Goal: Transaction & Acquisition: Purchase product/service

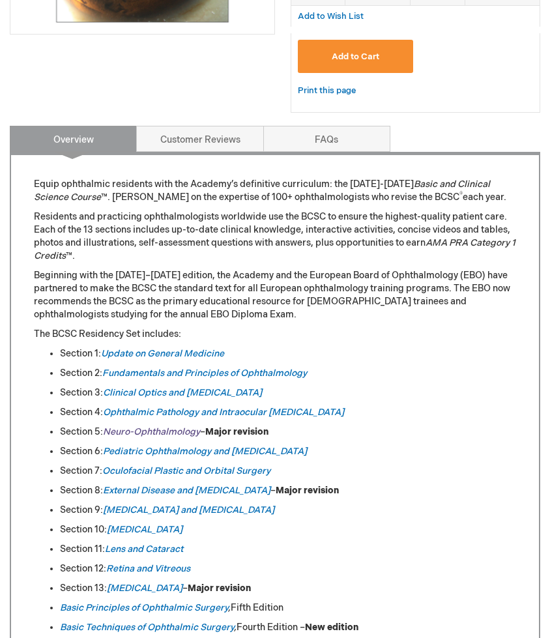
scroll to position [429, 0]
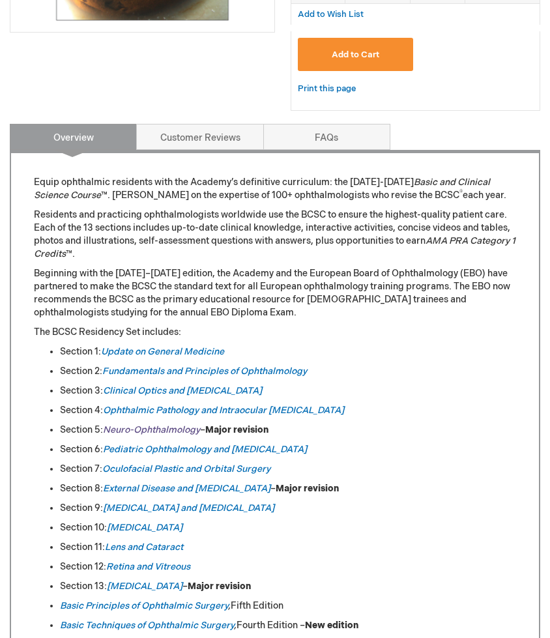
click at [165, 426] on em "Neuro-Ophthalmology" at bounding box center [151, 429] width 97 height 11
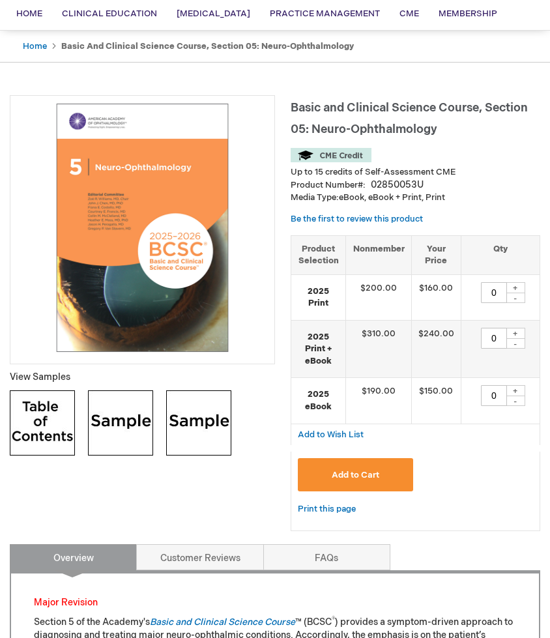
scroll to position [88, 0]
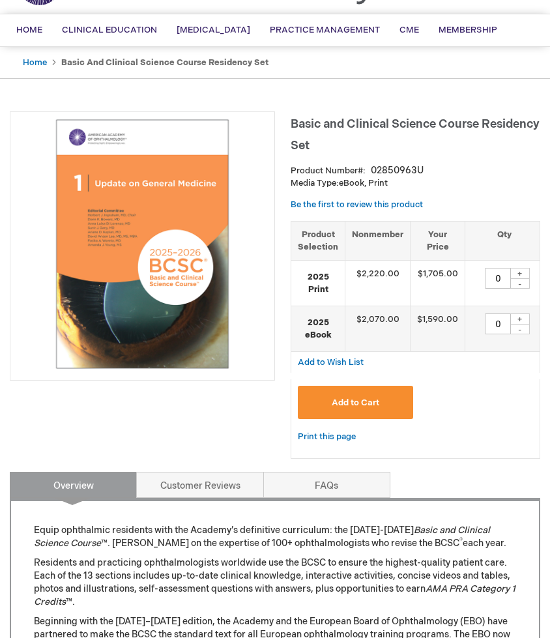
scroll to position [82, 0]
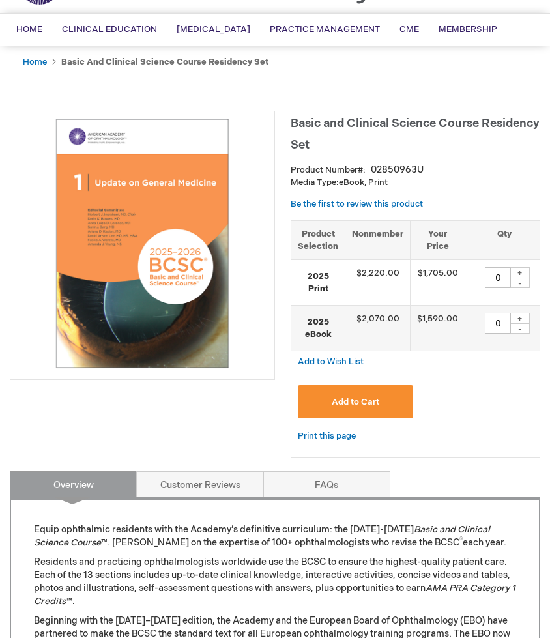
click at [362, 580] on p "Residents and practicing ophthalmologists worldwide use the BCSC to ensure the …" at bounding box center [275, 581] width 482 height 52
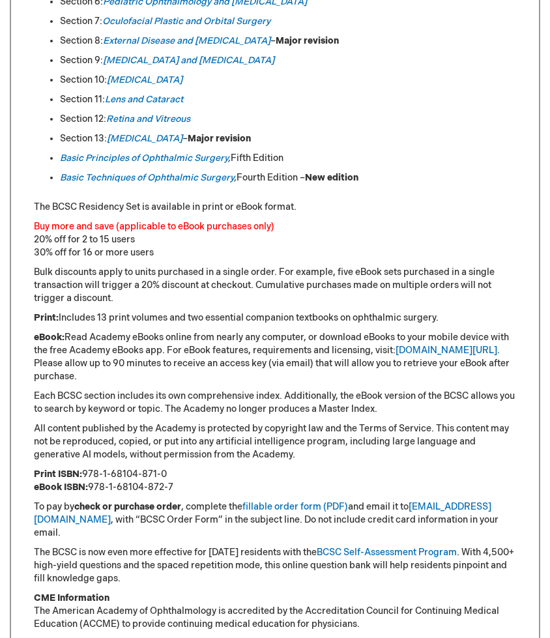
scroll to position [578, 0]
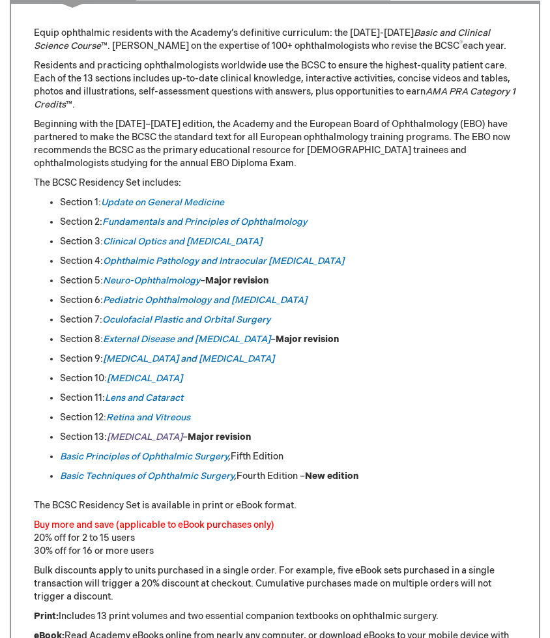
click at [161, 433] on em "[MEDICAL_DATA]" at bounding box center [145, 436] width 76 height 11
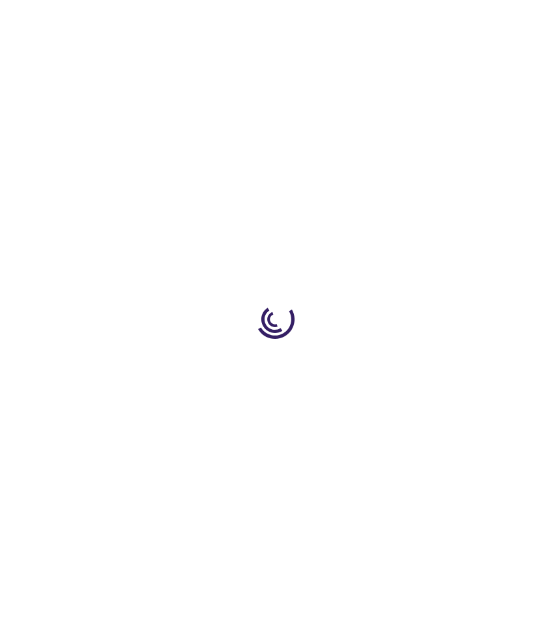
type input "0"
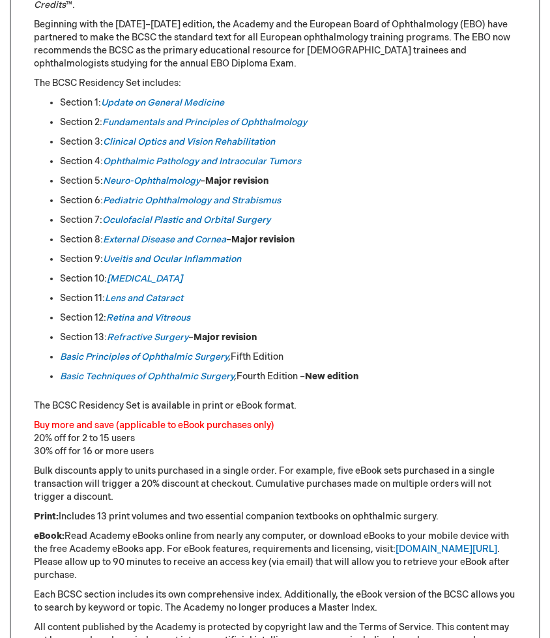
scroll to position [714, 0]
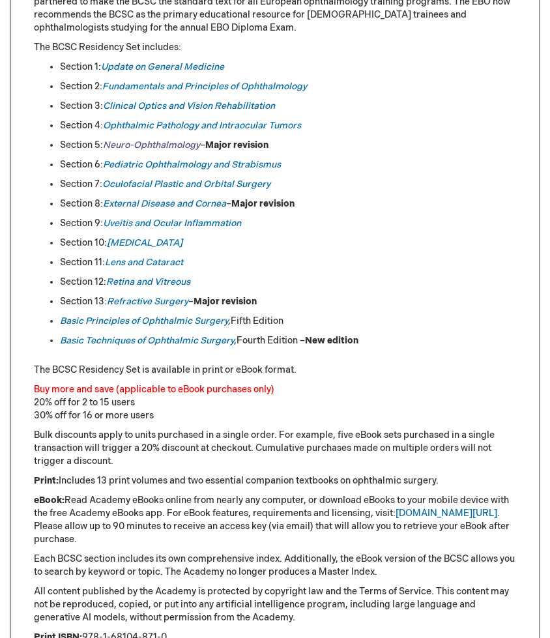
click at [165, 141] on em "Neuro-Ophthalmology" at bounding box center [151, 144] width 97 height 11
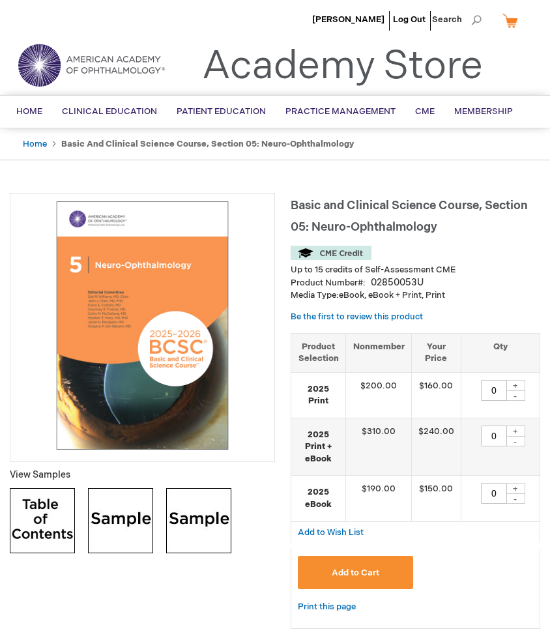
click at [516, 483] on div "+" at bounding box center [515, 488] width 20 height 11
type input "1"
click at [393, 563] on button "Add to Cart" at bounding box center [355, 571] width 115 height 33
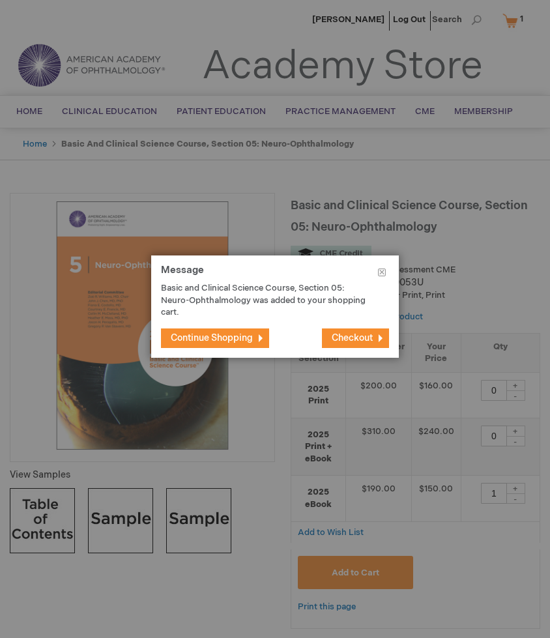
click at [346, 335] on span "Checkout" at bounding box center [351, 337] width 41 height 11
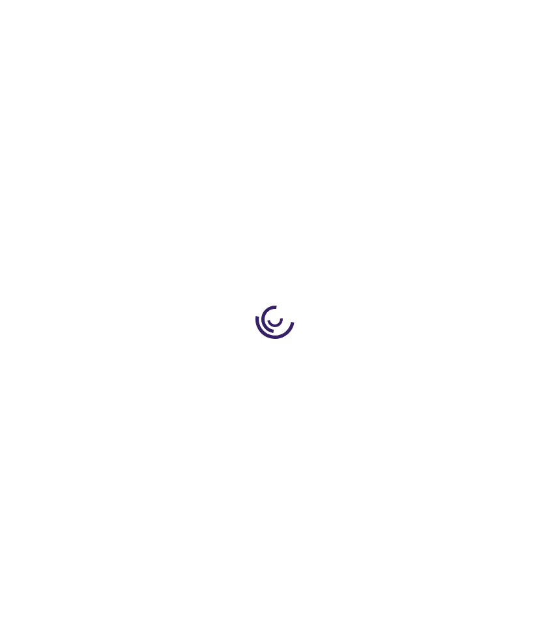
select select "CA"
select select "74"
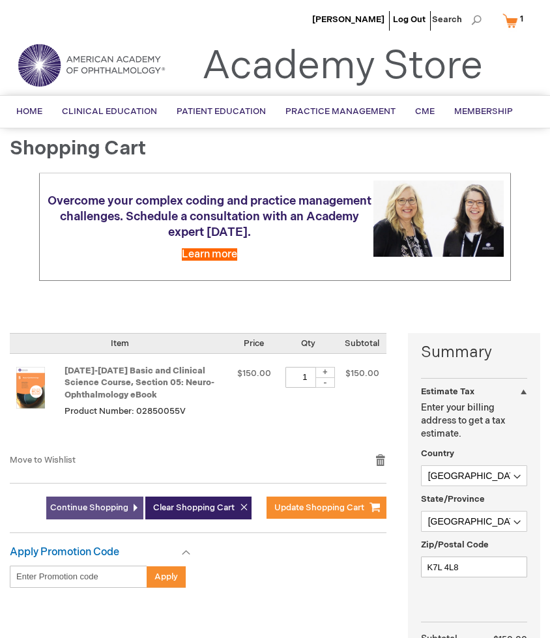
click at [125, 514] on link "Continue Shopping" at bounding box center [94, 507] width 97 height 23
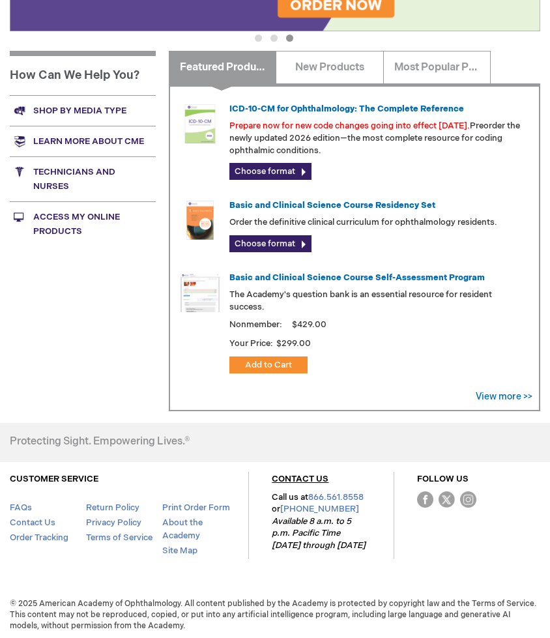
scroll to position [359, 0]
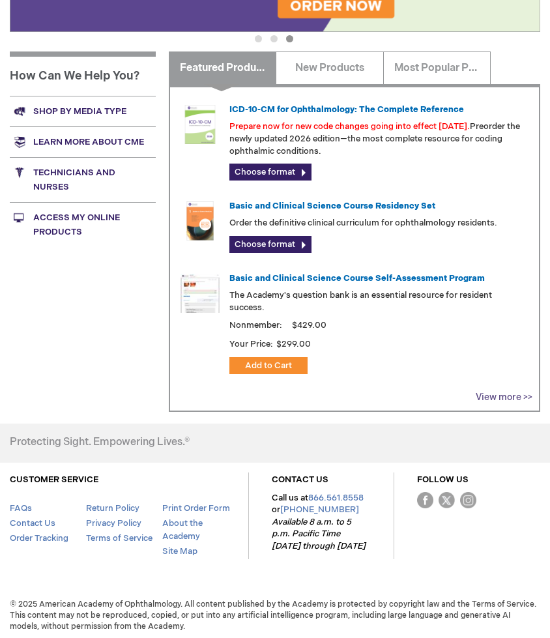
click at [494, 396] on link "View more >>" at bounding box center [503, 396] width 57 height 11
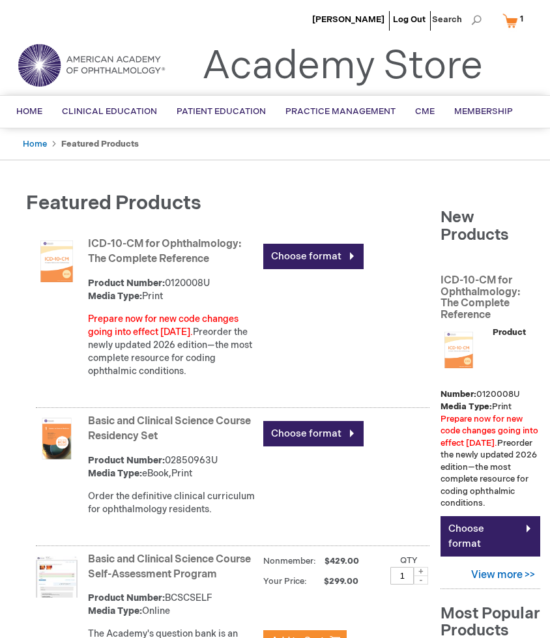
click at [511, 23] on link "My Cart 1 1 items" at bounding box center [515, 20] width 32 height 23
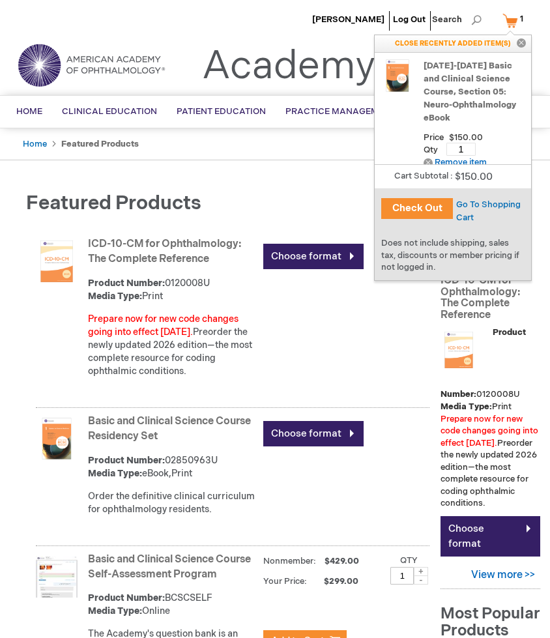
click at [431, 206] on button "Check Out" at bounding box center [417, 208] width 72 height 21
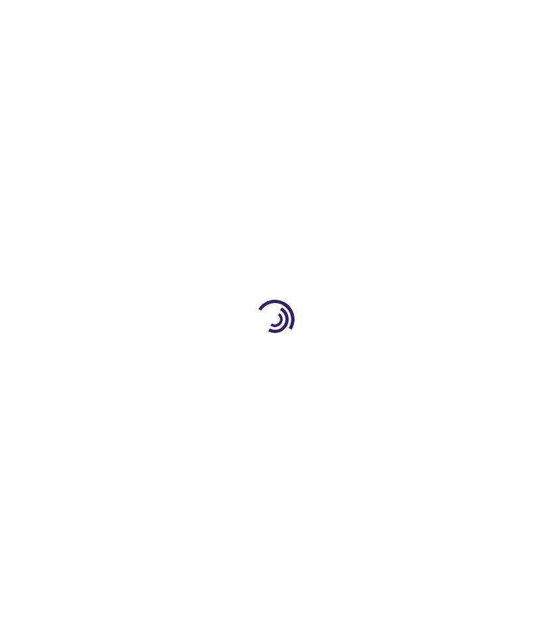
select select "CA"
select select "74"
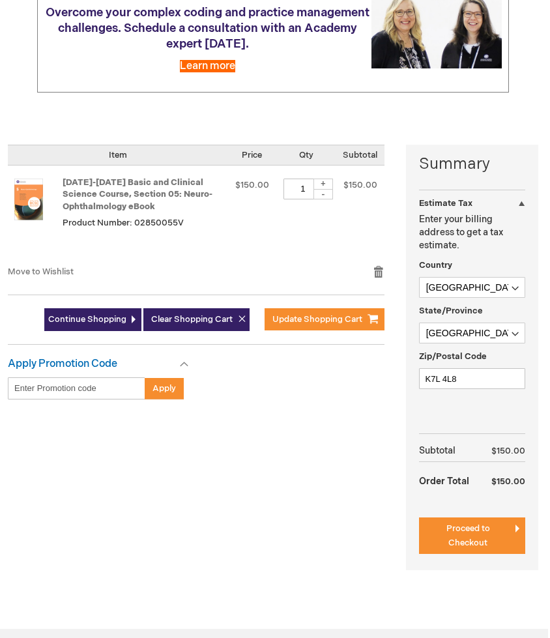
scroll to position [218, 2]
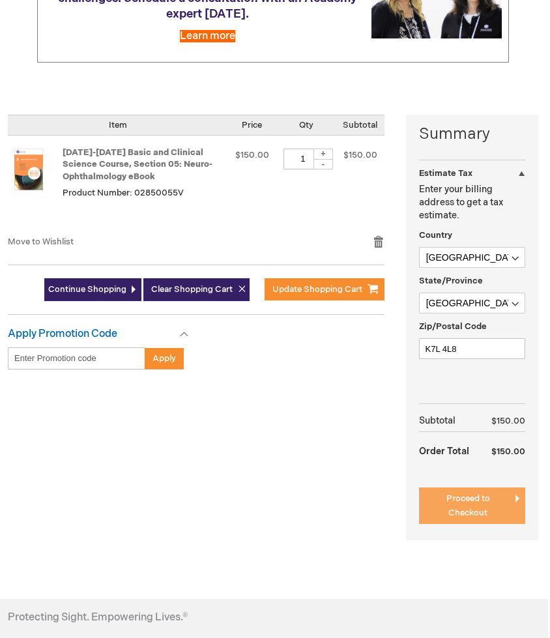
click at [477, 498] on span "Proceed to Checkout" at bounding box center [468, 505] width 44 height 25
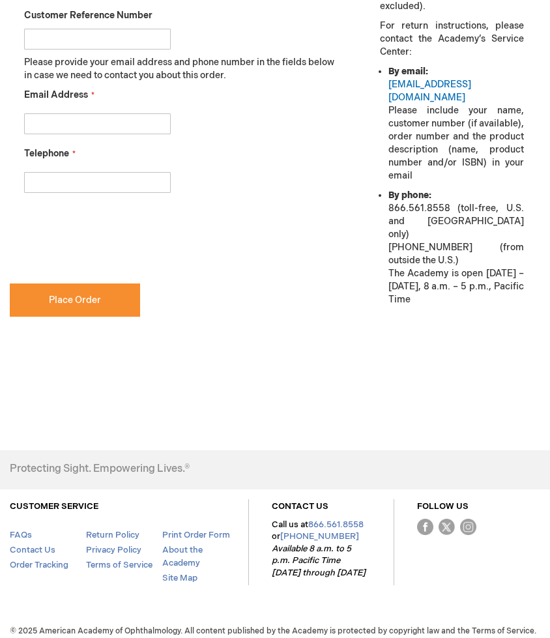
scroll to position [190, 0]
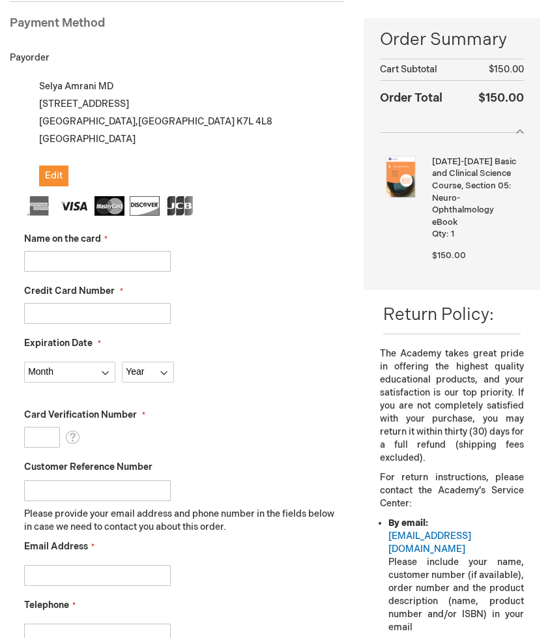
click at [104, 256] on input "Name on the card" at bounding box center [97, 261] width 147 height 21
click at [120, 260] on input "Name on the card" at bounding box center [97, 261] width 147 height 21
type input "[PERSON_NAME]"
type input "4514011825304718"
select select "9"
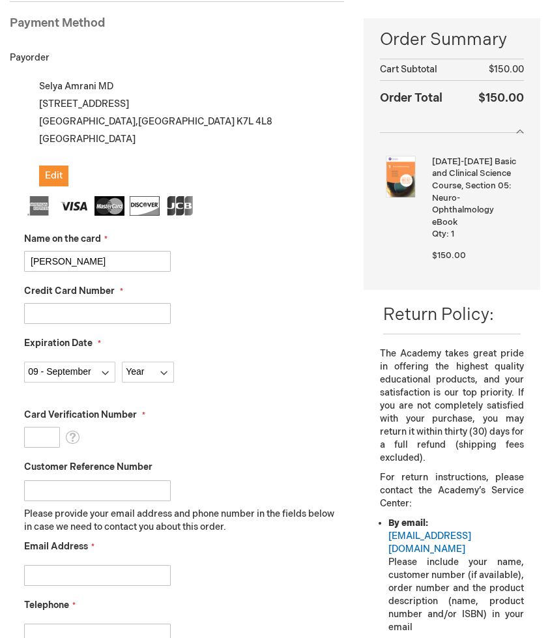
select select "2028"
type input "928"
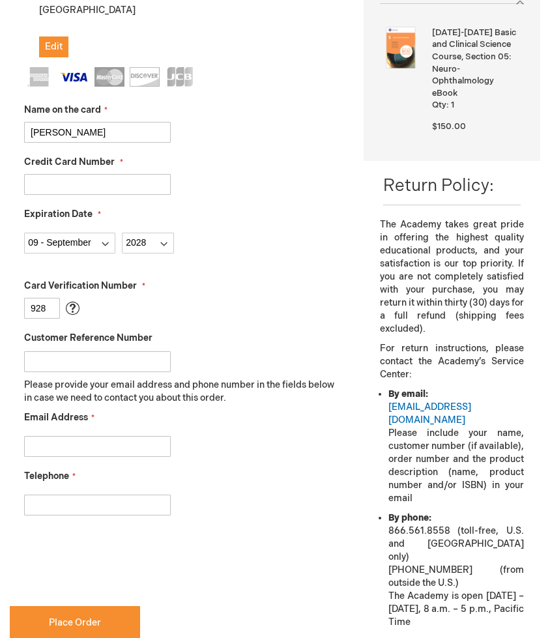
scroll to position [352, 0]
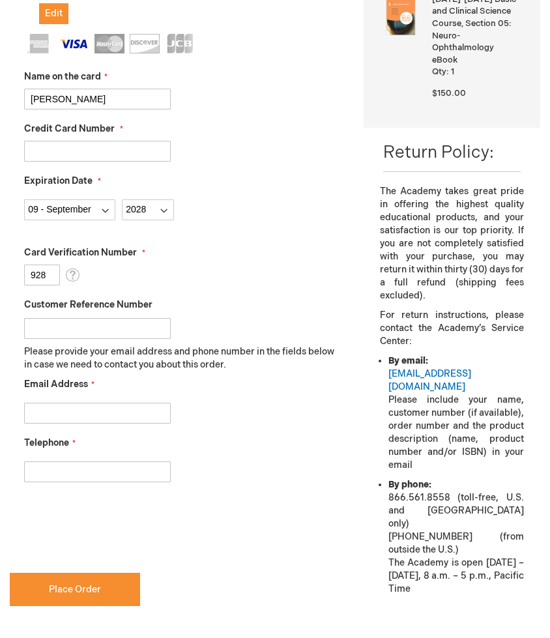
type input "a"
type input "amrani_selya@yahoo.fr"
type input "1"
type input "16132611631"
checkbox input "true"
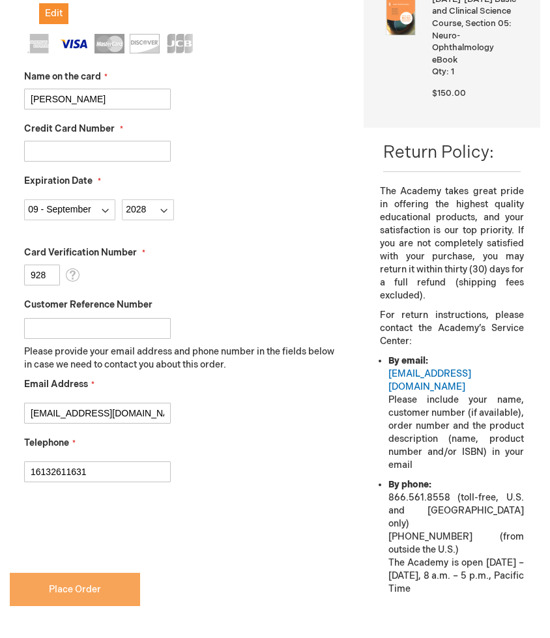
click at [84, 583] on span "Place Order" at bounding box center [75, 588] width 52 height 11
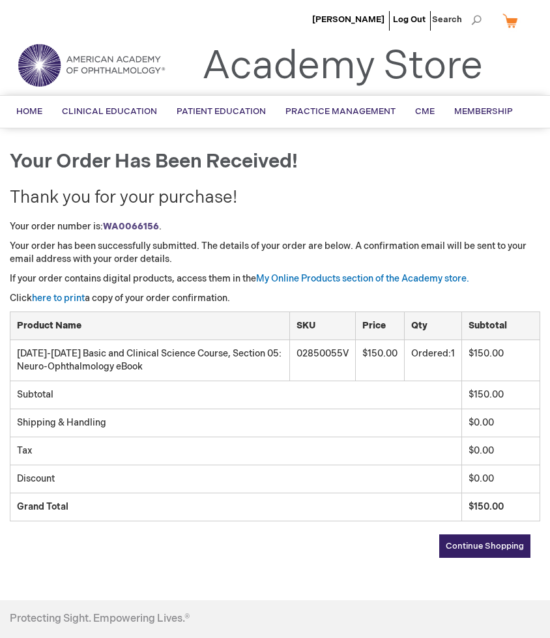
click at [408, 226] on p "Your order number is: WA0066156 ." at bounding box center [275, 226] width 530 height 13
click at [359, 283] on link "My Online Products section of the Academy store." at bounding box center [362, 278] width 213 height 11
